Goal: Check status: Check status

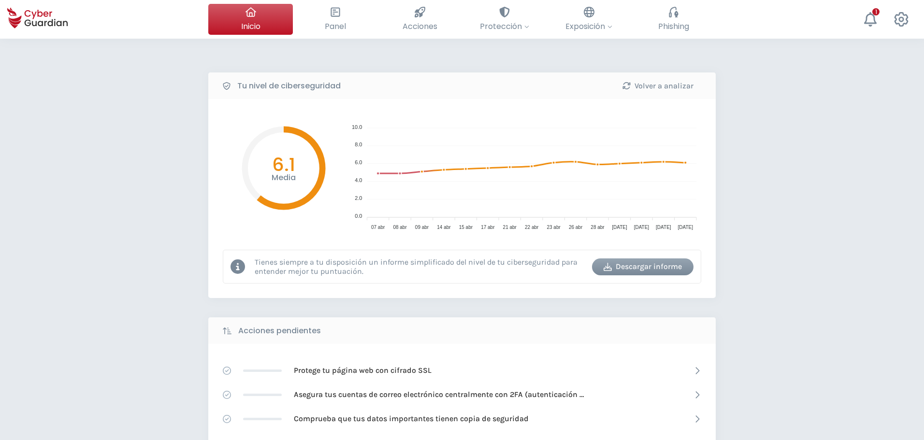
click at [185, 210] on div "Tu nivel de ciberseguridad Volver a analizar Media 6.1 10.0 10.0 8.0 8.0 6.0 6.…" at bounding box center [462, 430] width 924 height 783
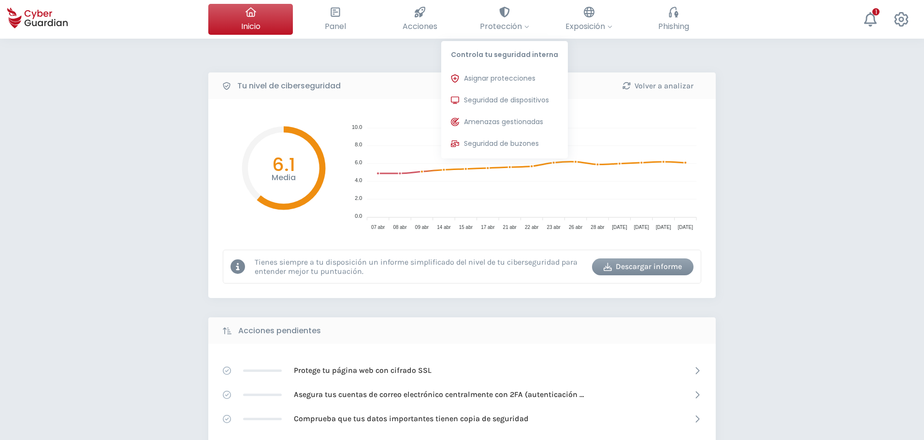
drag, startPoint x: 513, startPoint y: 108, endPoint x: 480, endPoint y: 1, distance: 112.5
click at [513, 108] on button "Seguridad de dispositivos Protecciones instaladas en los dispositivos de tu org…" at bounding box center [504, 100] width 127 height 19
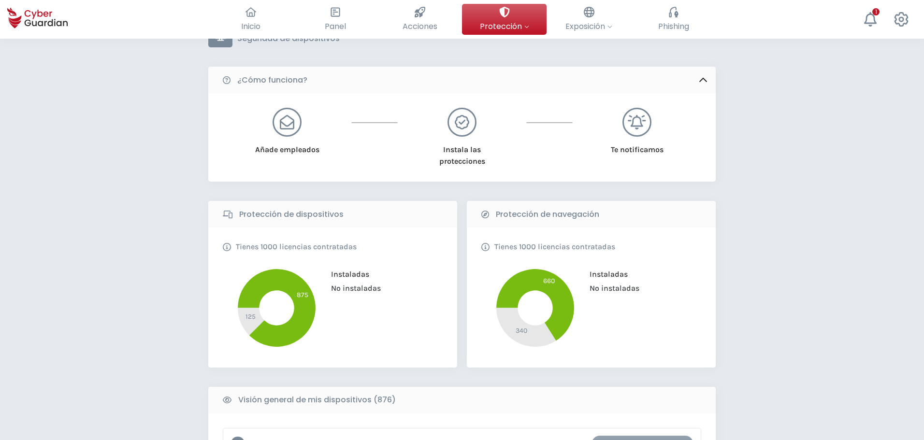
scroll to position [48, 0]
